Goal: Task Accomplishment & Management: Use online tool/utility

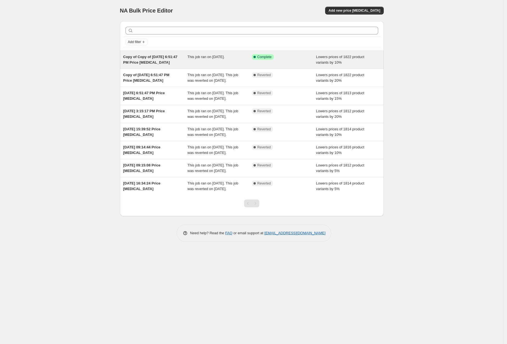
click at [231, 65] on div "This job ran on [DATE]." at bounding box center [220, 59] width 64 height 11
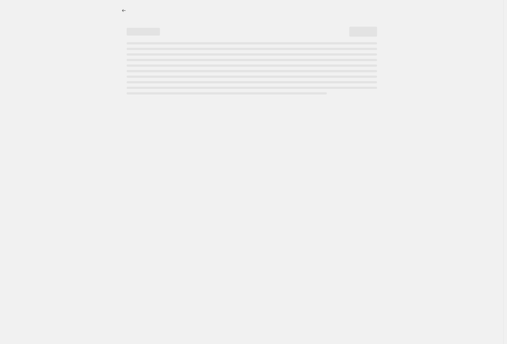
select select "percentage"
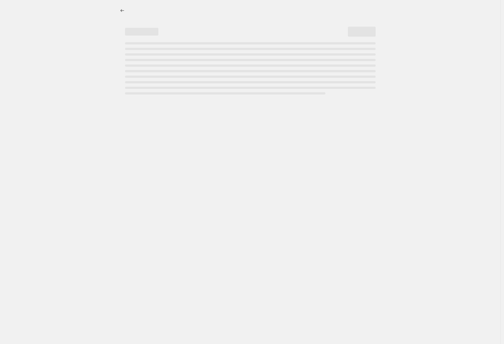
select select "percentage"
